Goal: Find contact information: Find contact information

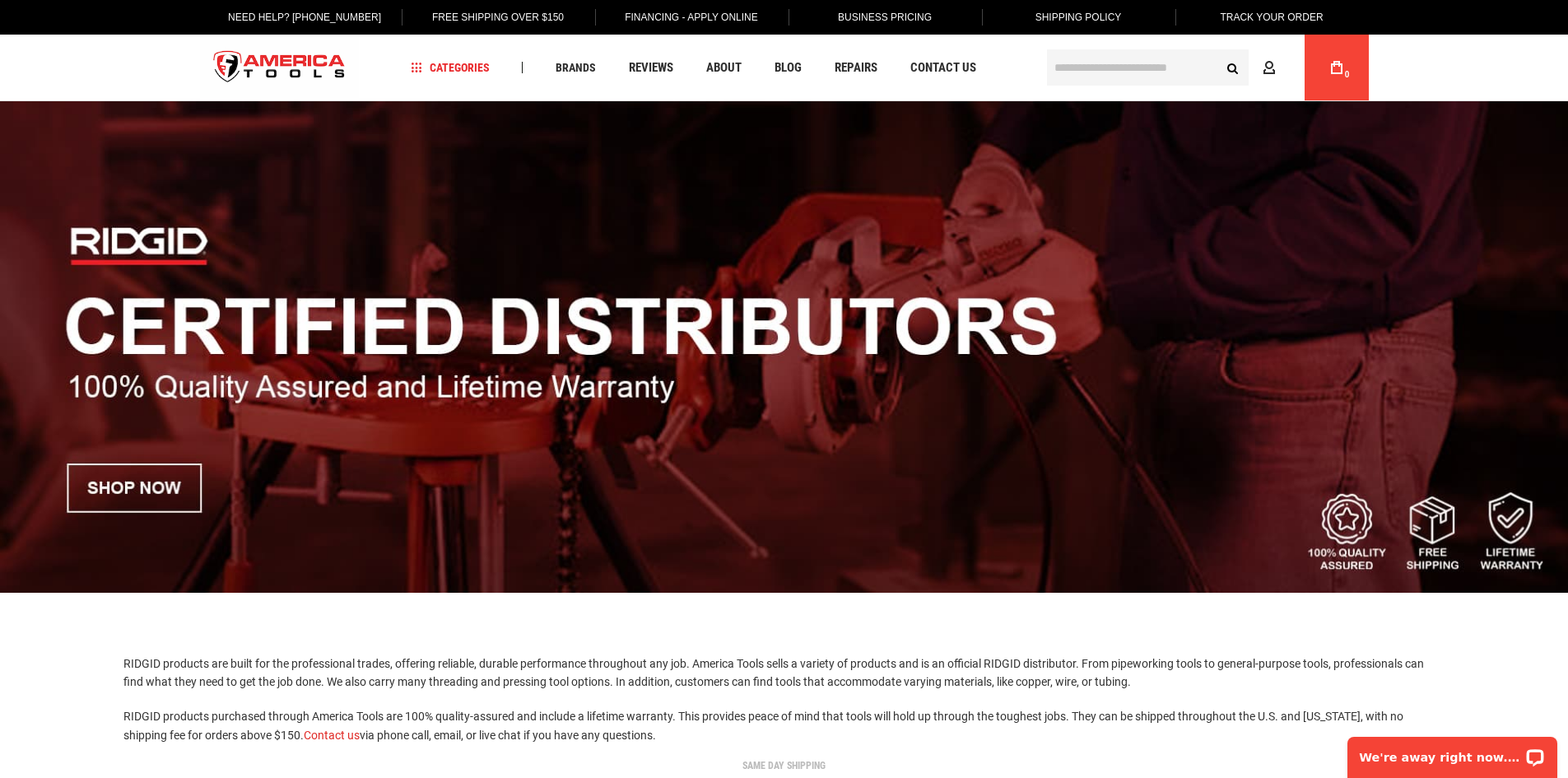
click at [170, 488] on img at bounding box center [784, 346] width 1568 height 491
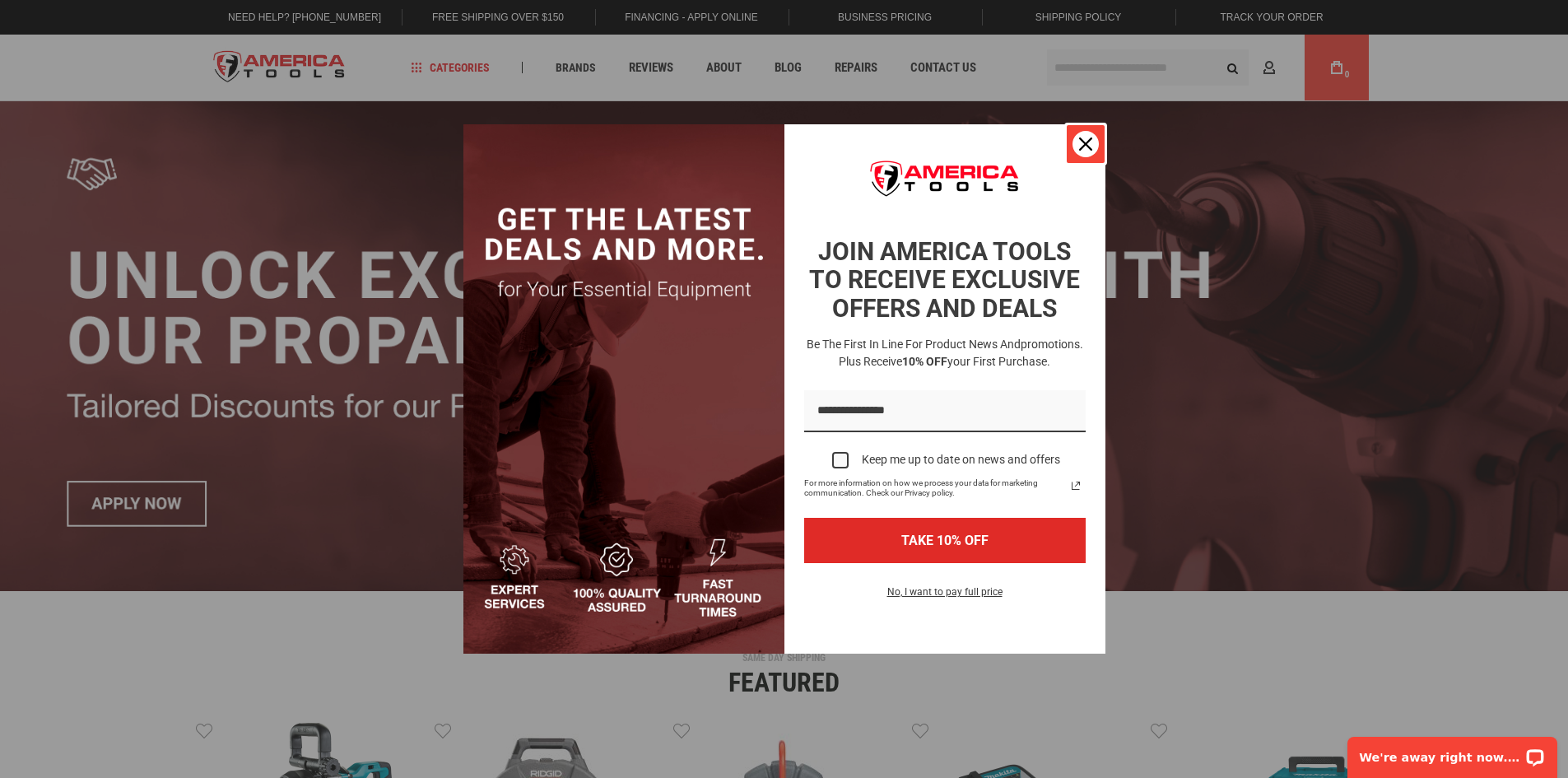
click at [1086, 154] on div "Close" at bounding box center [1085, 144] width 26 height 26
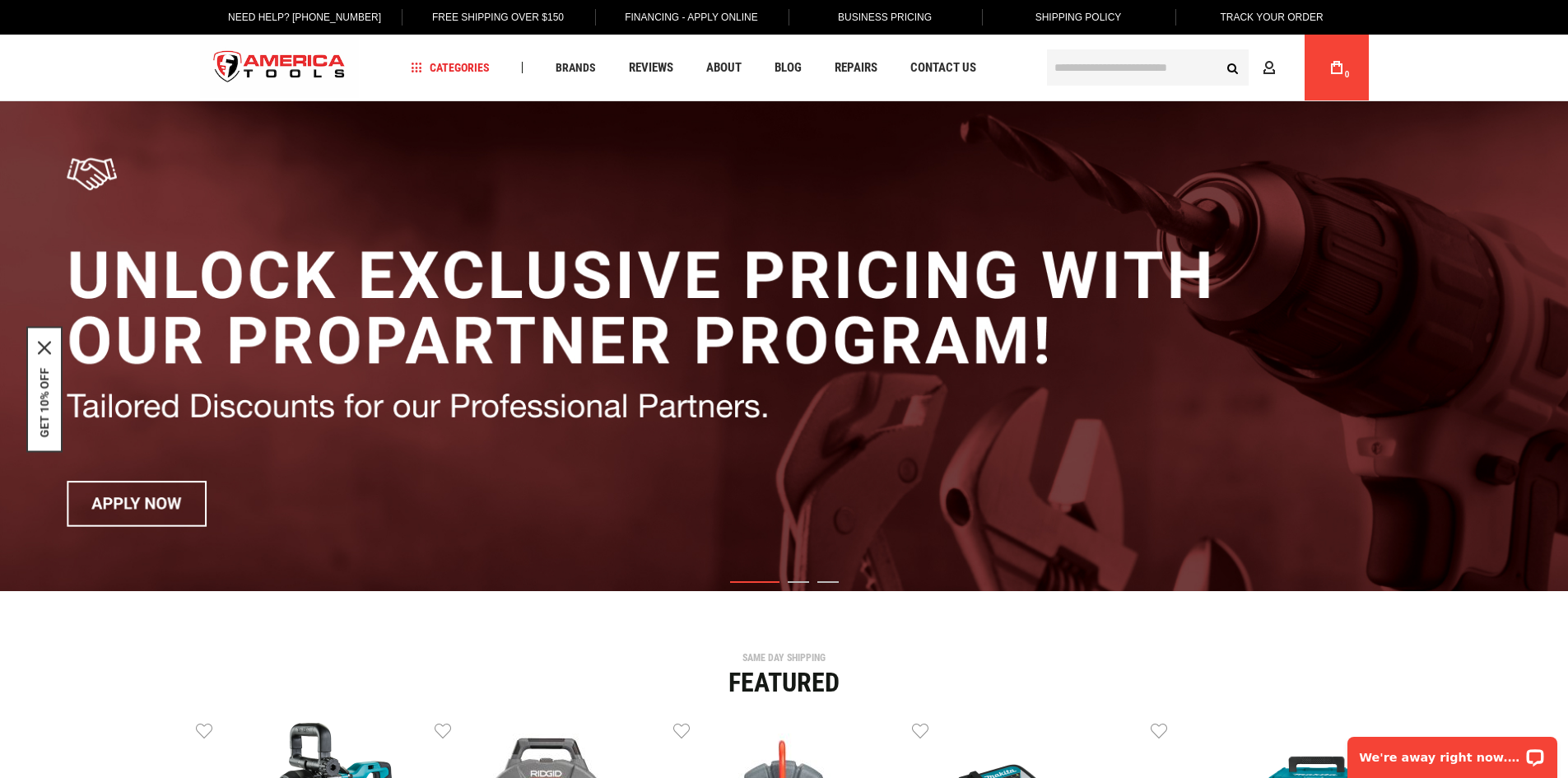
click at [1080, 69] on input "text" at bounding box center [1147, 67] width 202 height 37
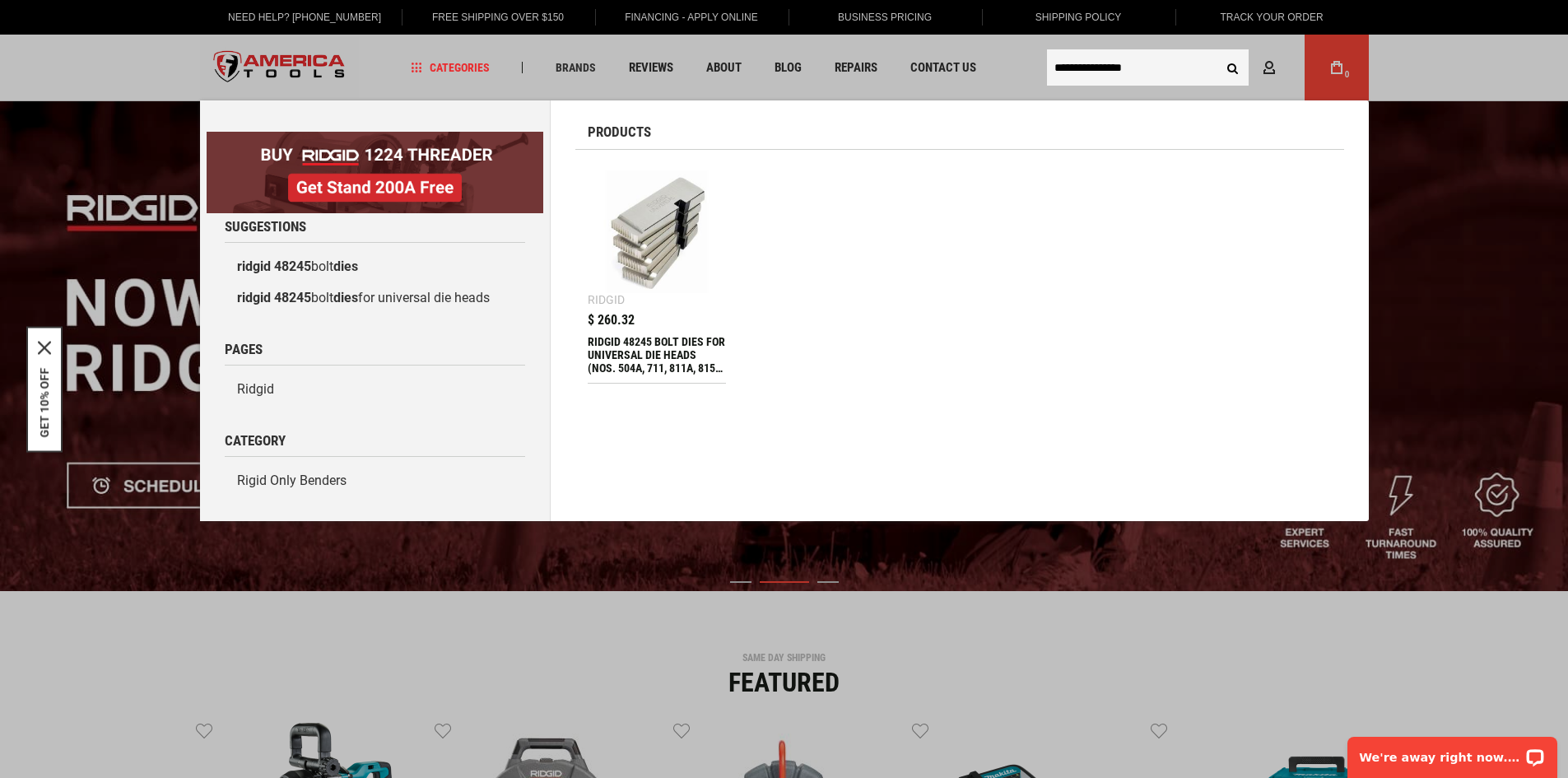
type input "**********"
click at [658, 359] on div "RIDGID 48245 BOLT DIES FOR UNIVERSAL DIE HEADS (NOS. 504A, 711, 811A, 815A, 816…" at bounding box center [657, 355] width 139 height 39
click at [644, 226] on img at bounding box center [657, 232] width 123 height 123
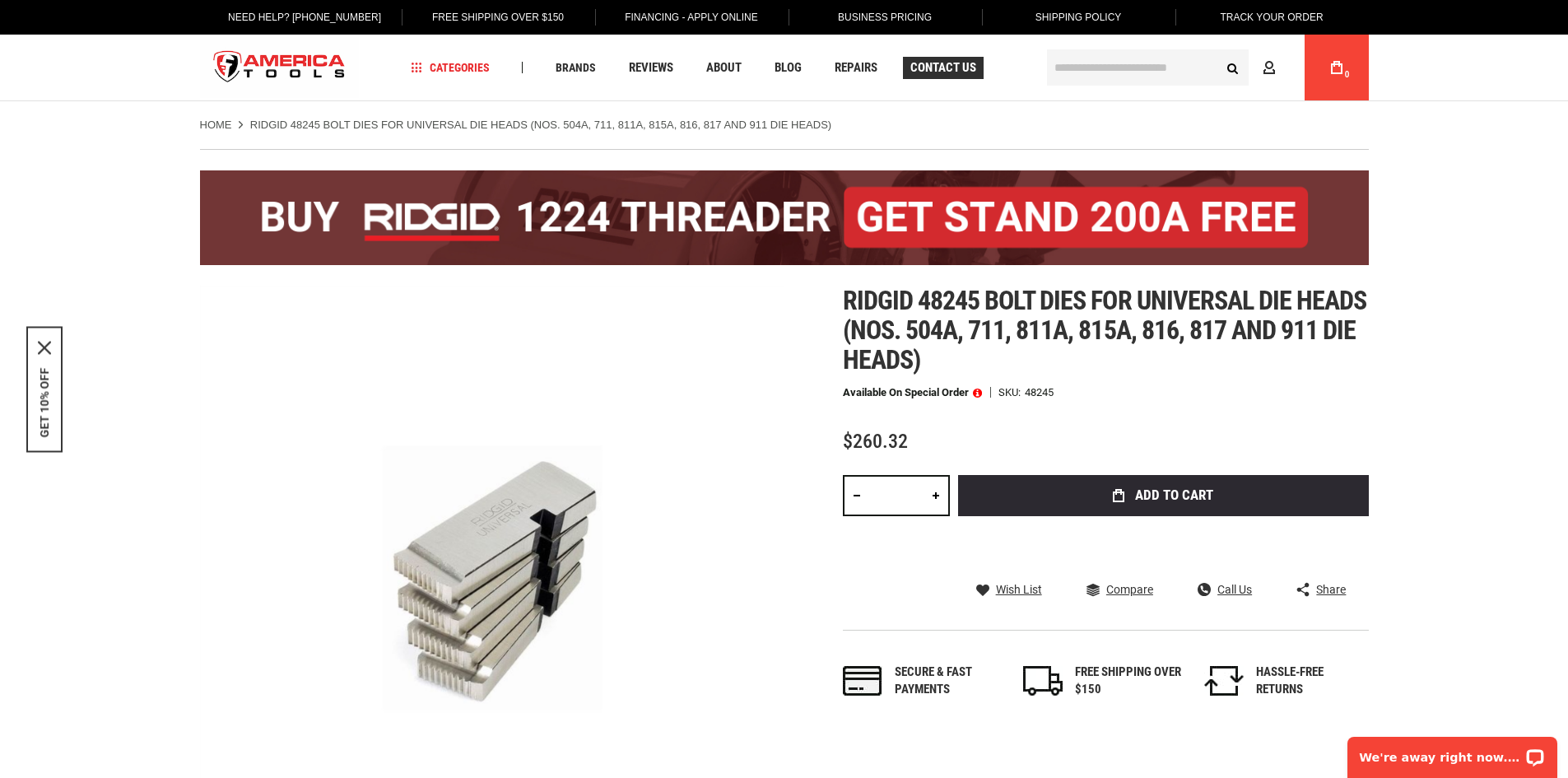
click at [942, 67] on span "Contact Us" at bounding box center [943, 68] width 66 height 13
